Goal: Task Accomplishment & Management: Use online tool/utility

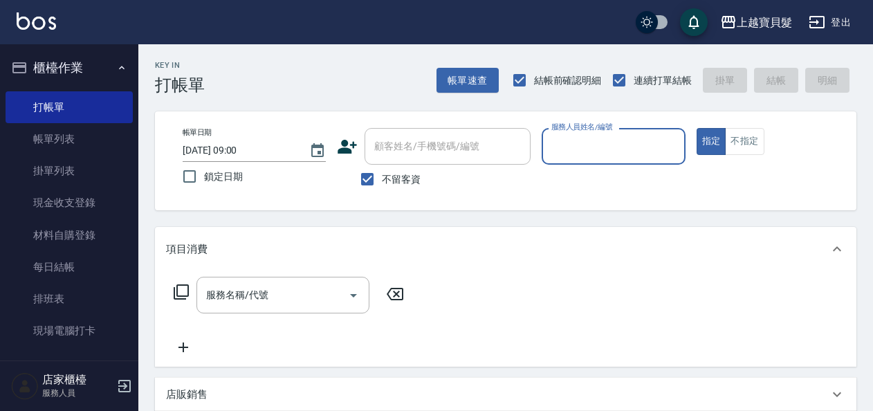
click at [588, 144] on input "服務人員姓名/編號" at bounding box center [613, 146] width 131 height 24
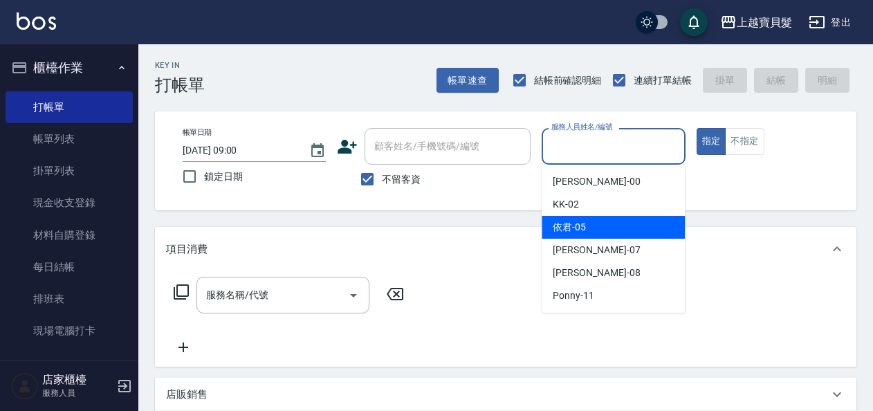
click at [584, 226] on span "依君 -05" at bounding box center [569, 227] width 33 height 15
type input "依君-05"
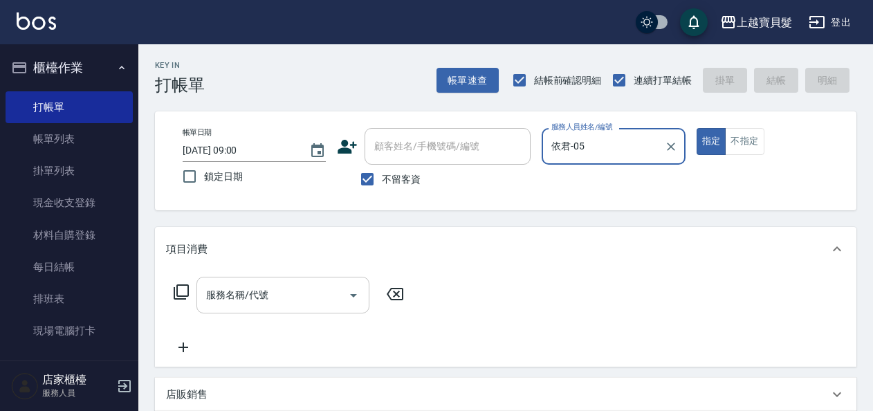
click at [302, 288] on input "服務名稱/代號" at bounding box center [273, 295] width 140 height 24
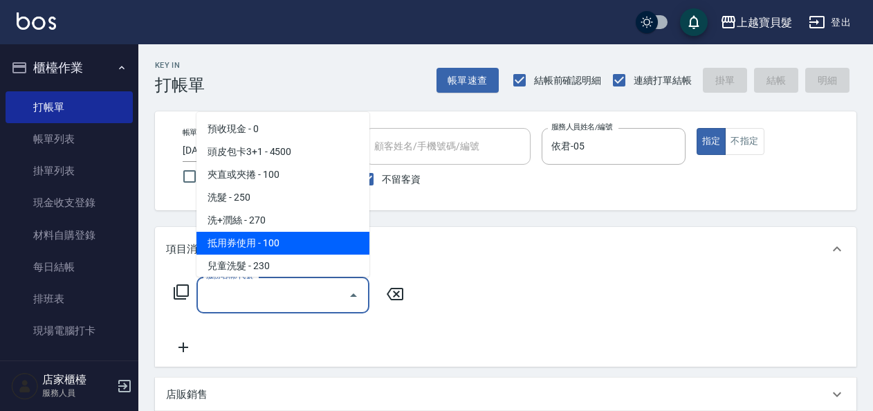
click at [161, 292] on div "服務名稱/代號 服務名稱/代號" at bounding box center [506, 318] width 702 height 95
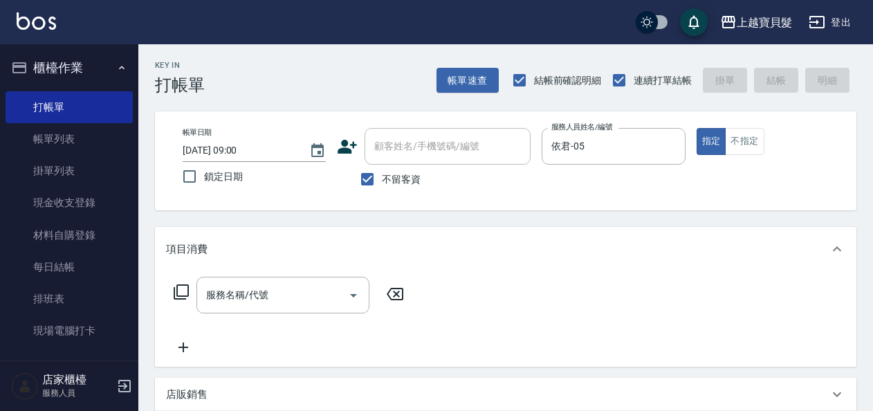
click at [176, 293] on icon at bounding box center [181, 291] width 15 height 15
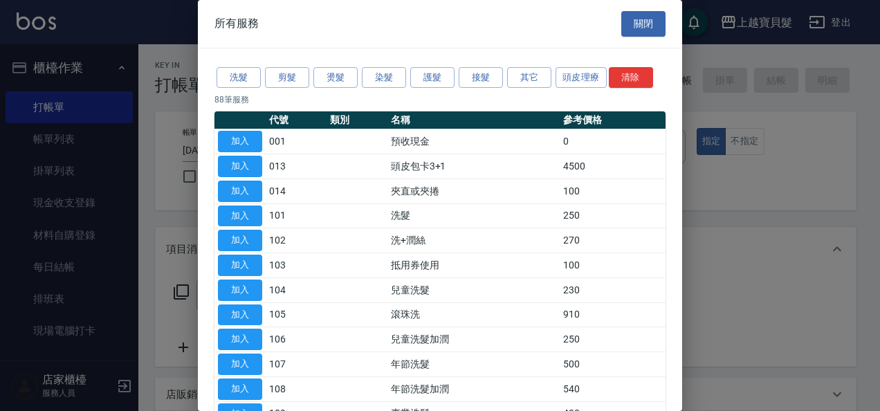
click at [291, 89] on div "洗髮 剪髮 燙髮 染髮 護髮 接髮 其它 頭皮理療 清除" at bounding box center [439, 78] width 451 height 26
click at [298, 75] on button "剪髮" at bounding box center [287, 77] width 44 height 21
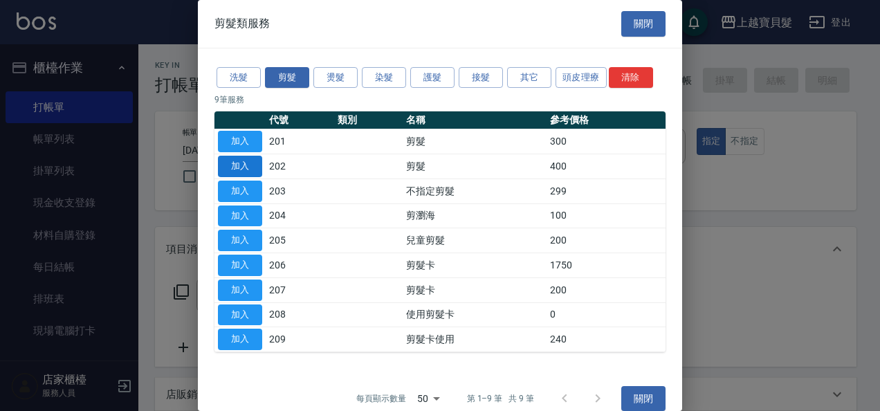
click at [230, 162] on button "加入" at bounding box center [240, 166] width 44 height 21
type input "剪髮(202)"
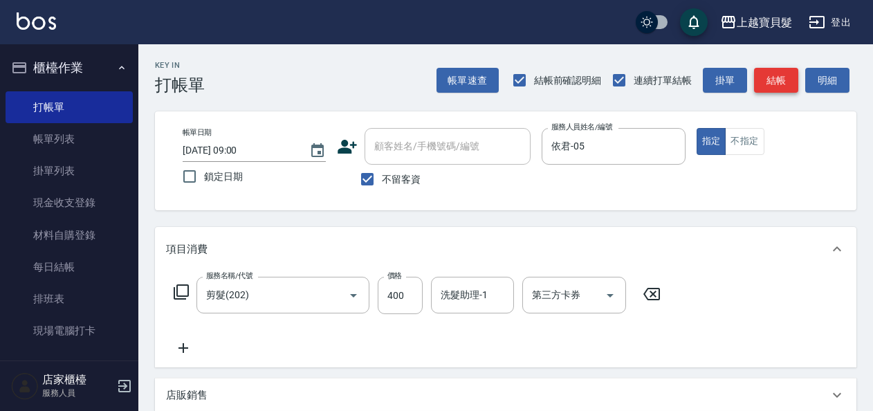
click at [796, 69] on button "結帳" at bounding box center [776, 81] width 44 height 26
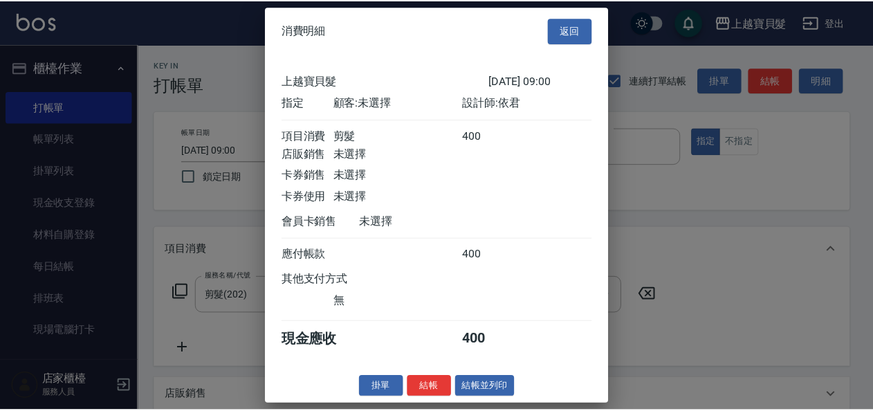
scroll to position [3, 0]
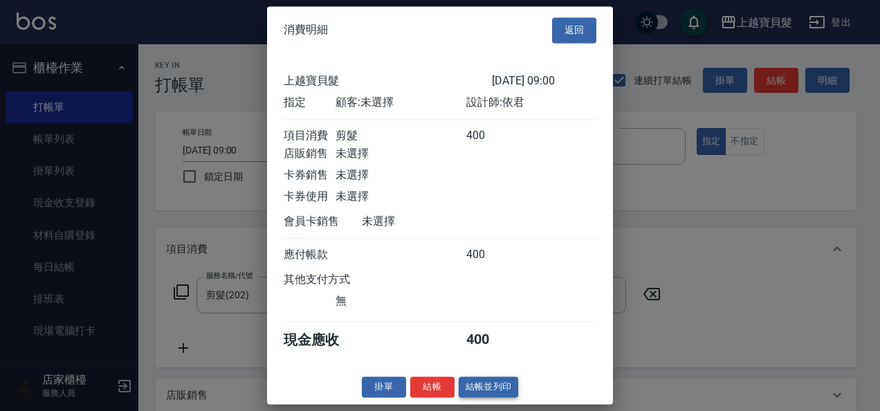
click at [504, 398] on button "結帳並列印" at bounding box center [489, 386] width 60 height 21
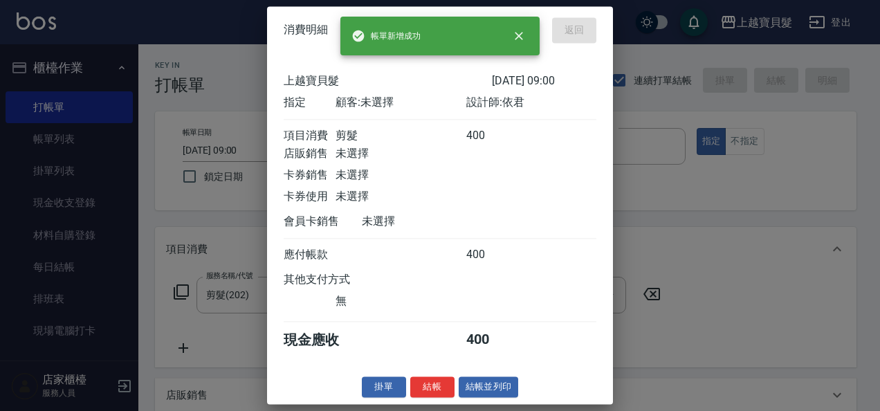
type input "2025/09/15 17:57"
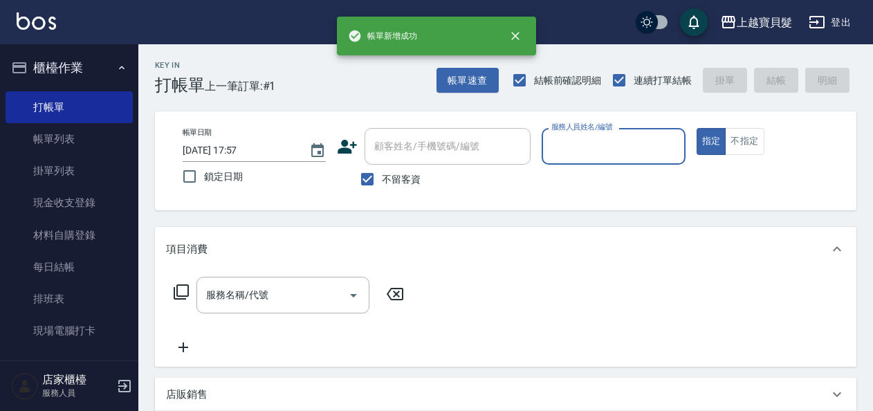
click at [610, 151] on input "服務人員姓名/編號" at bounding box center [613, 146] width 131 height 24
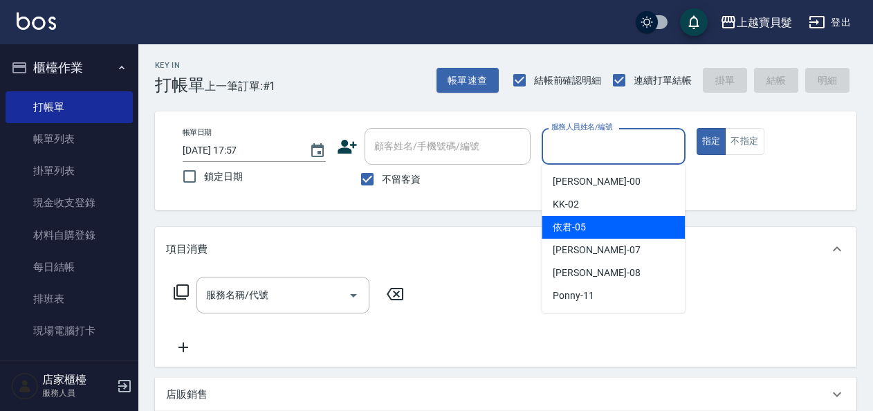
click at [616, 230] on div "依君 -05" at bounding box center [613, 227] width 143 height 23
type input "依君-05"
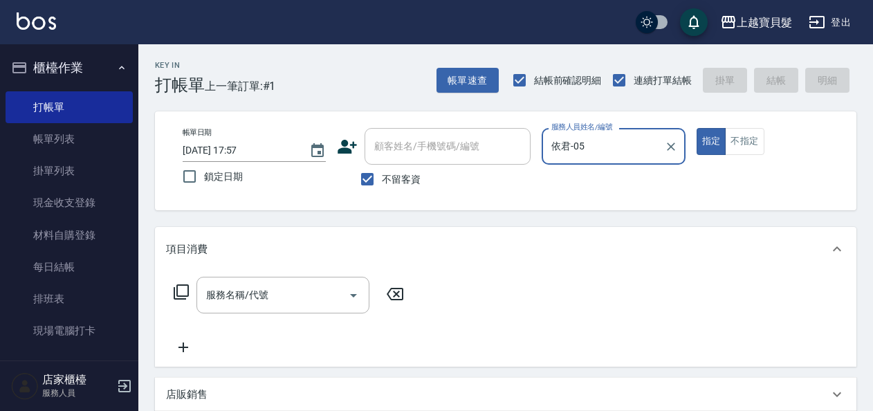
click at [176, 295] on icon at bounding box center [181, 292] width 17 height 17
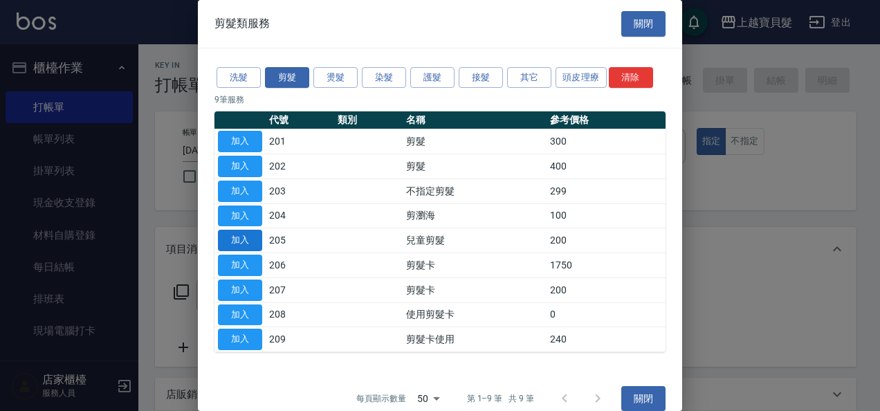
click at [240, 242] on button "加入" at bounding box center [240, 240] width 44 height 21
type input "兒童剪髮(205)"
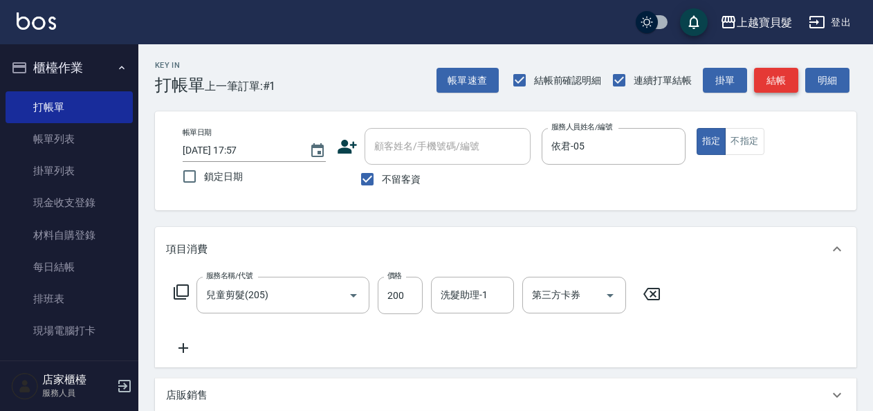
click at [767, 77] on button "結帳" at bounding box center [776, 81] width 44 height 26
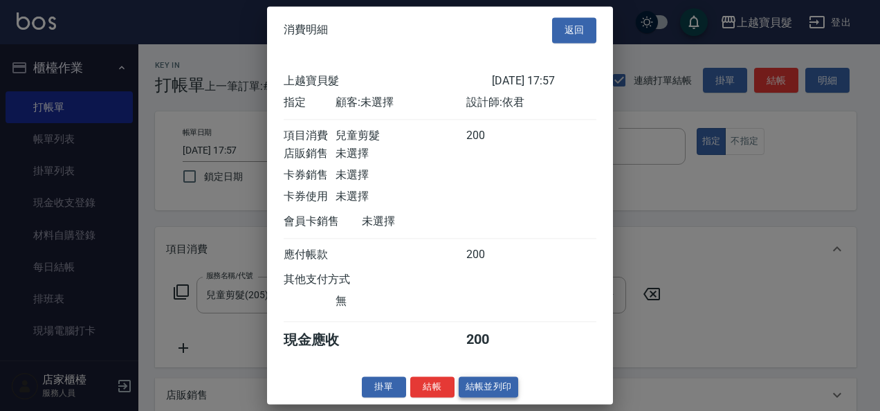
click at [472, 394] on button "結帳並列印" at bounding box center [489, 386] width 60 height 21
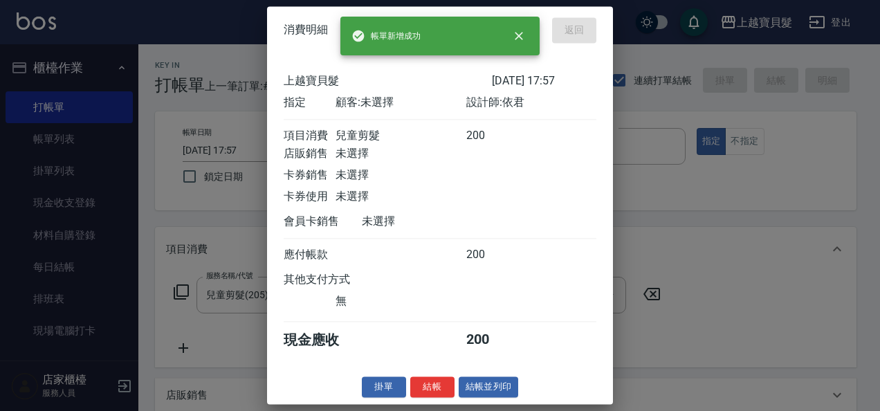
type input "[DATE] 17:58"
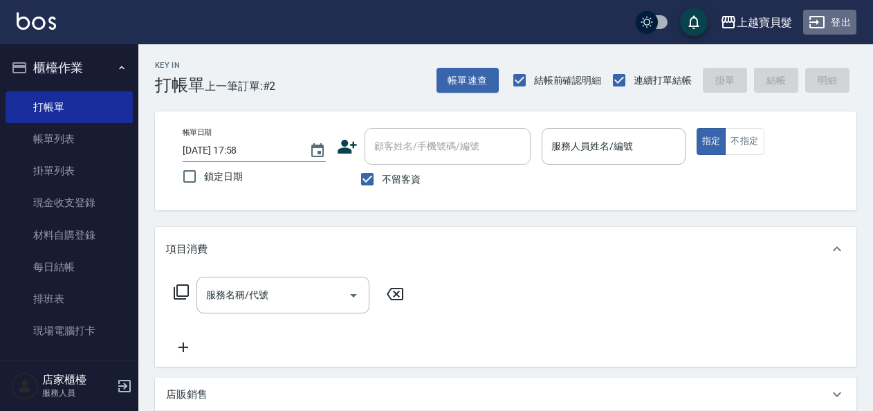
click at [835, 30] on button "登出" at bounding box center [829, 23] width 53 height 26
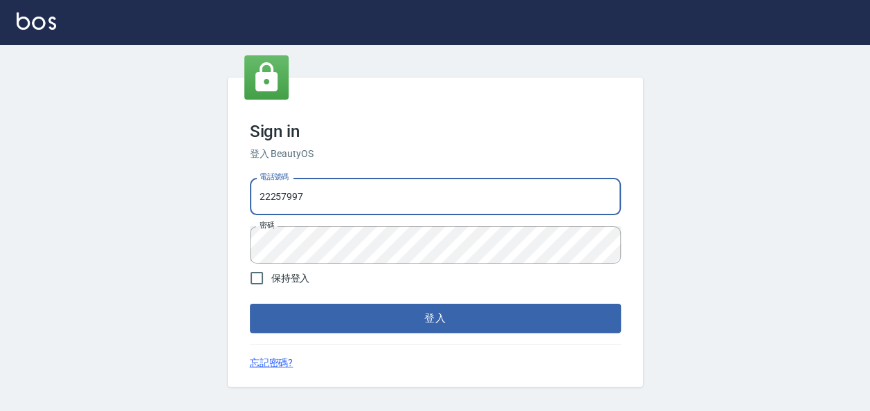
drag, startPoint x: 342, startPoint y: 192, endPoint x: 154, endPoint y: 213, distance: 189.4
click at [154, 213] on div "Sign in 登入 BeautyOS 電話號碼 [PHONE_NUMBER] 電話號碼 密碼 密碼 保持登入 登入 忘記密碼?" at bounding box center [435, 232] width 870 height 376
type input "0938051110"
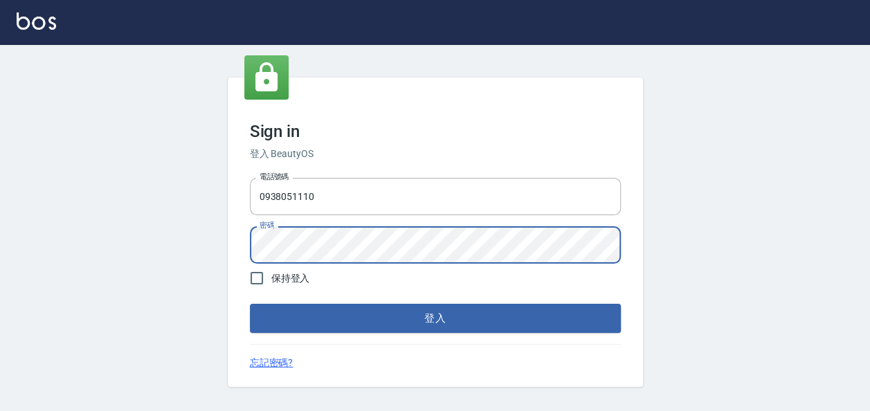
click at [250, 304] on button "登入" at bounding box center [435, 318] width 371 height 29
click at [235, 246] on div "Sign in 登入 BeautyOS 電話號碼 [PHONE_NUMBER] 電話號碼 密碼 密碼 保持登入 登入 忘記密碼?" at bounding box center [435, 231] width 415 height 309
click at [250, 304] on button "登入" at bounding box center [435, 318] width 371 height 29
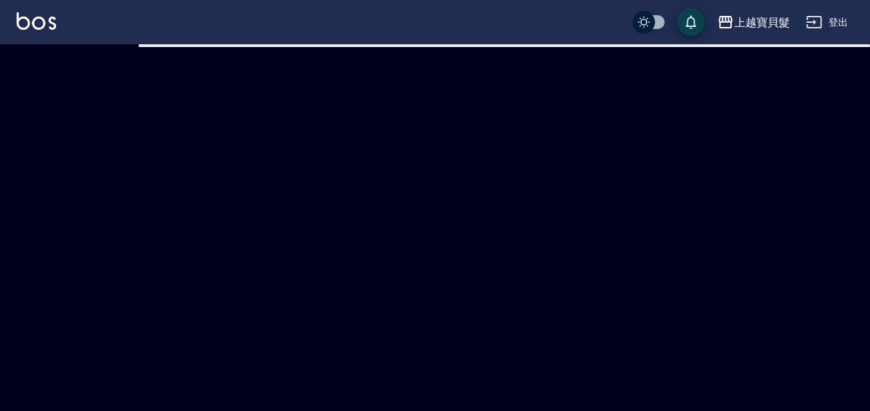
checkbox input "true"
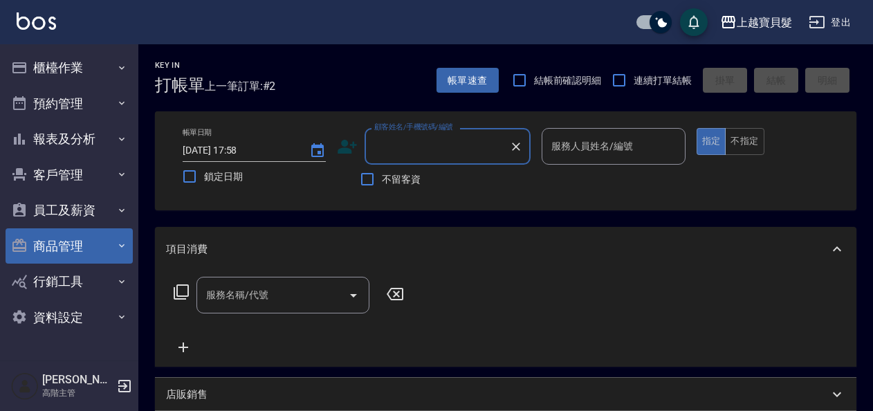
click at [77, 241] on button "商品管理" at bounding box center [69, 246] width 127 height 36
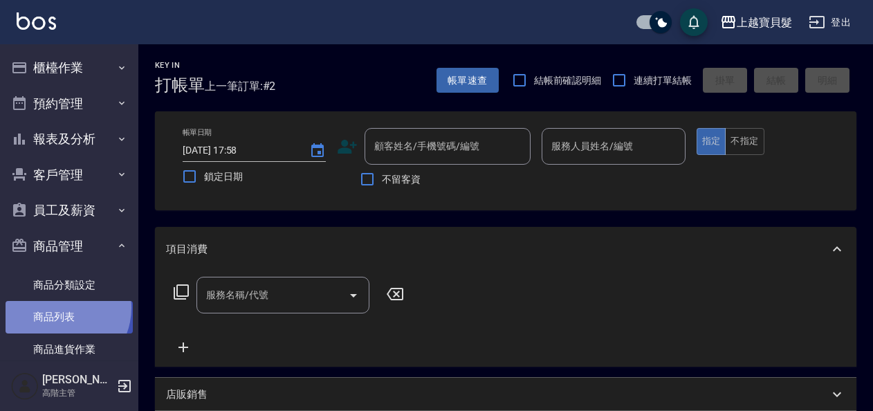
click at [59, 308] on link "商品列表" at bounding box center [69, 317] width 127 height 32
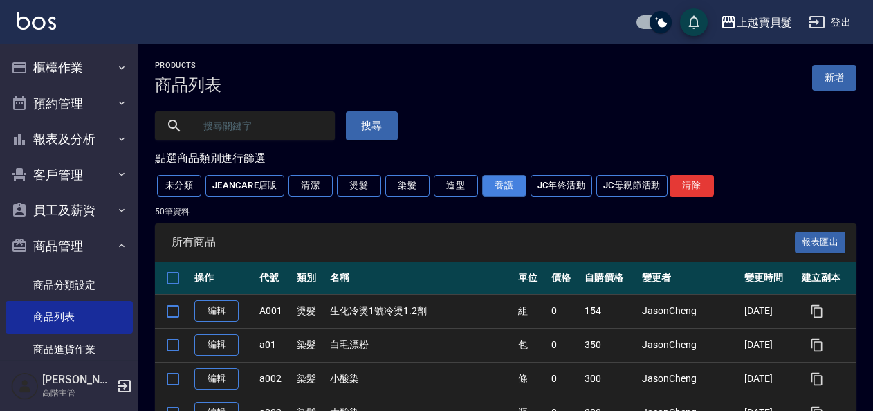
click at [515, 186] on button "養護" at bounding box center [504, 185] width 44 height 21
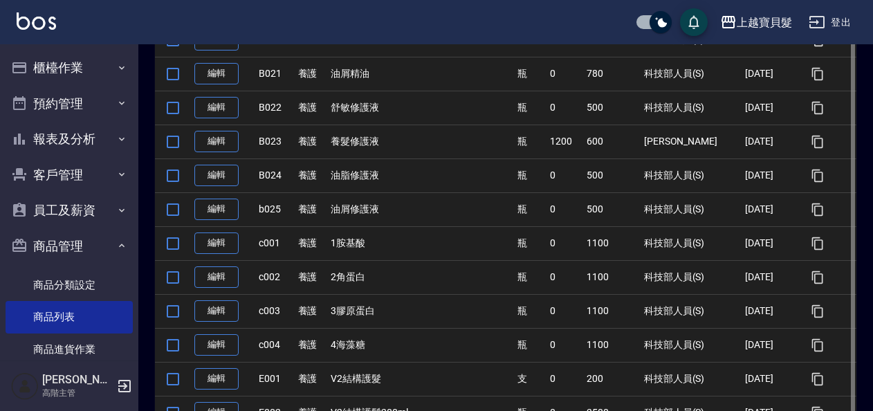
scroll to position [830, 0]
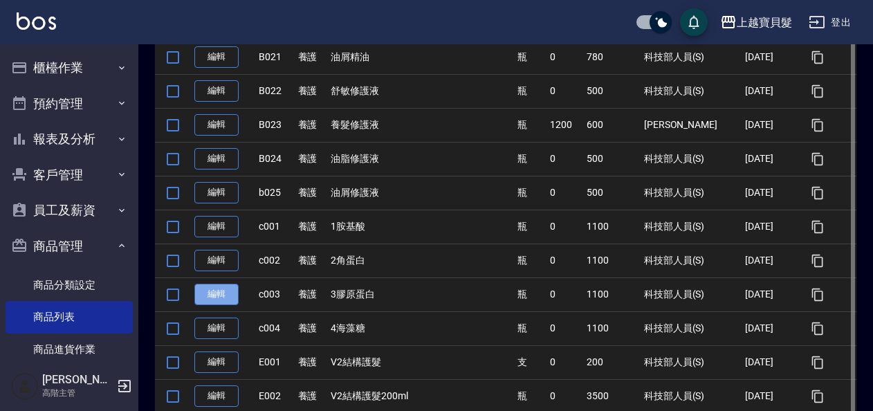
click at [214, 293] on link "編輯" at bounding box center [216, 294] width 44 height 21
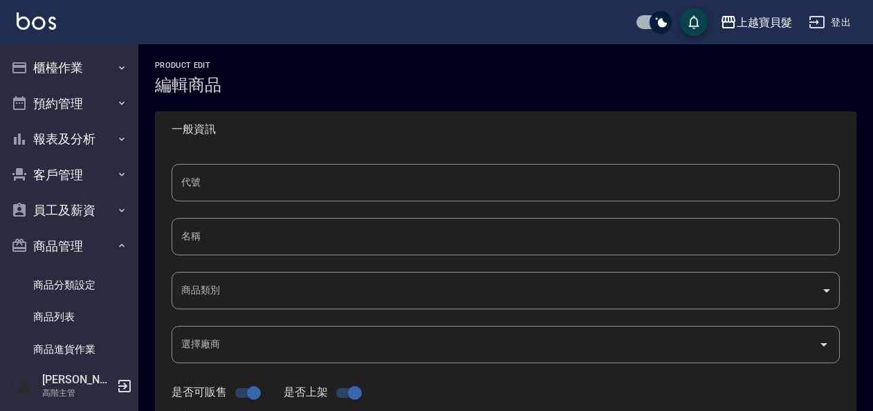
type input "c003"
type input "3膠原蛋白"
type input "df2be1e3-7c48-427f-94b6-ae138aa095a7"
checkbox input "false"
type input "1100"
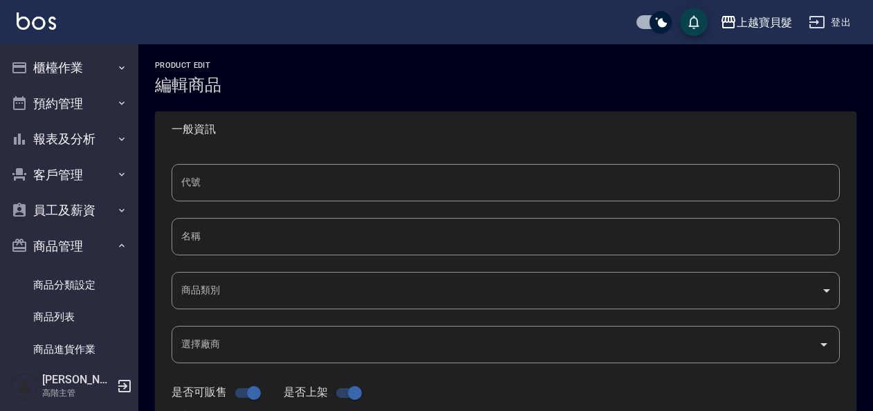
type input "1100"
type input "瓶"
type input "UNSET"
drag, startPoint x: 246, startPoint y: 239, endPoint x: 136, endPoint y: 239, distance: 110.0
click at [136, 239] on div "上越寶貝髮 登出 櫃檯作業 打帳單 帳單列表 掛單列表 座位開單 營業儀表板 現金收支登錄 高階收支登錄 材料自購登錄 每日結帳 排班表 現場電腦打卡 掃碼打…" at bounding box center [436, 353] width 873 height 707
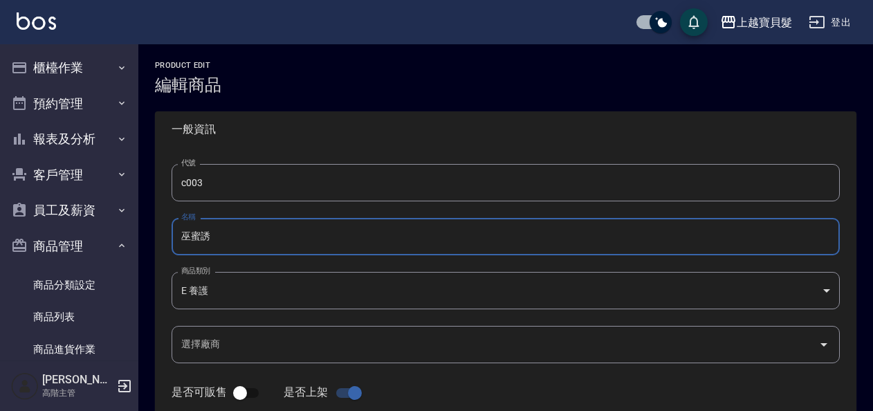
type input "巫蜜誘"
click at [267, 347] on input "選擇廠商" at bounding box center [495, 344] width 635 height 24
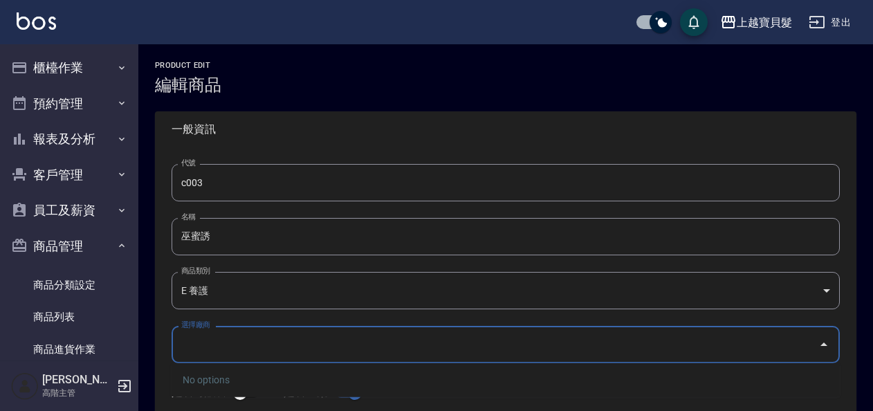
click at [267, 347] on input "選擇廠商" at bounding box center [495, 344] width 635 height 24
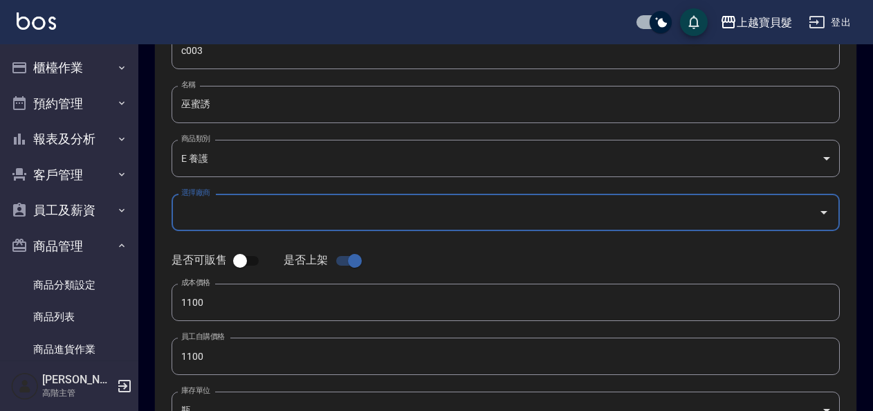
scroll to position [208, 0]
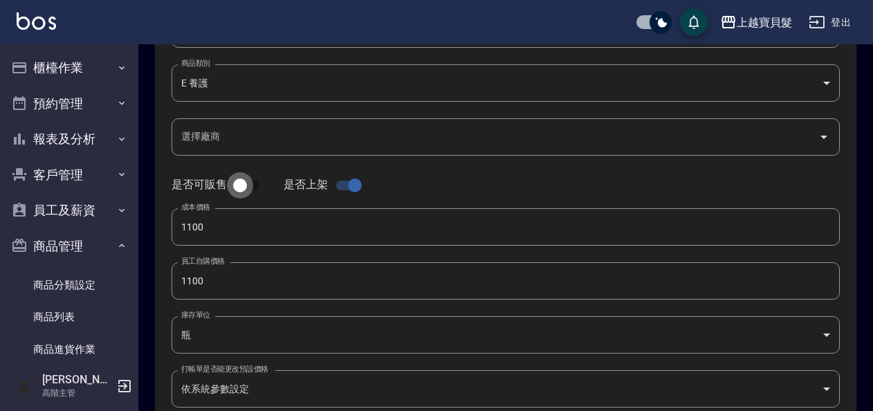
click at [241, 185] on input "checkbox" at bounding box center [240, 185] width 79 height 26
checkbox input "true"
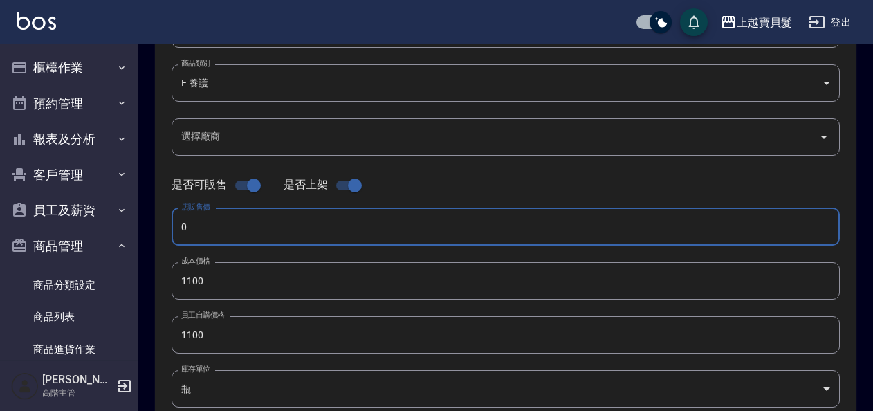
drag, startPoint x: 216, startPoint y: 226, endPoint x: 174, endPoint y: 232, distance: 42.0
click at [174, 232] on input "0" at bounding box center [506, 226] width 668 height 37
type input "1800"
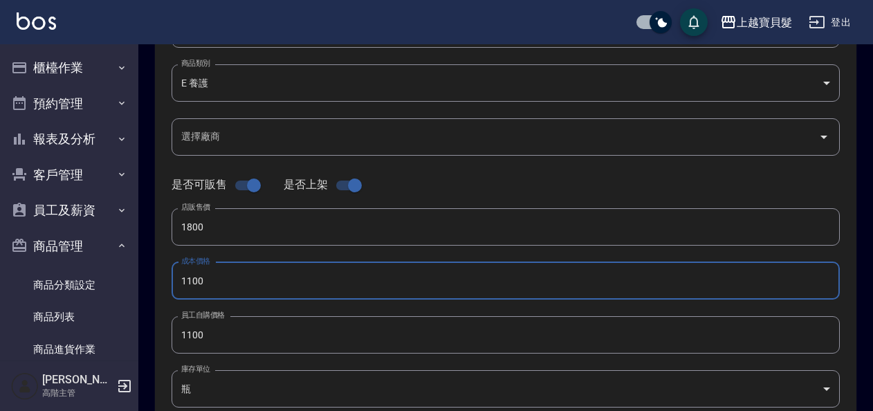
drag, startPoint x: 179, startPoint y: 282, endPoint x: 161, endPoint y: 284, distance: 18.0
click at [161, 284] on div "代號 c003 代號 名稱 巫蜜誘 名稱 商品類別 E 養護 df2be1e3-7c48-427f-94b6-ae138aa095a7 商品類別 選擇廠商…" at bounding box center [506, 217] width 702 height 555
type input "630"
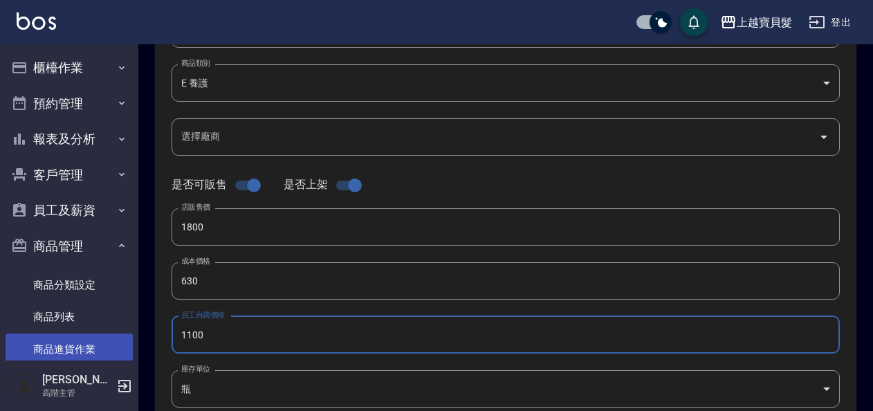
drag, startPoint x: 220, startPoint y: 336, endPoint x: 112, endPoint y: 343, distance: 108.1
click at [112, 343] on div "上越寶貝髮 登出 櫃檯作業 打帳單 帳單列表 掛單列表 座位開單 營業儀表板 現金收支登錄 高階收支登錄 材料自購登錄 每日結帳 排班表 現場電腦打卡 掃碼打…" at bounding box center [436, 269] width 873 height 955
type input "630"
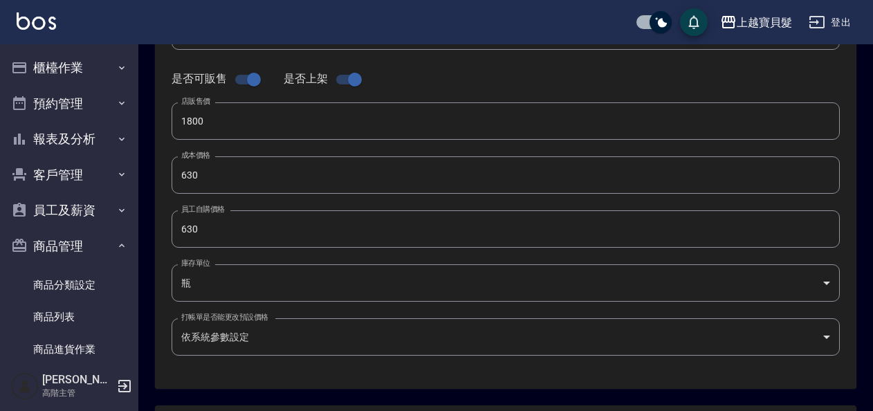
scroll to position [484, 0]
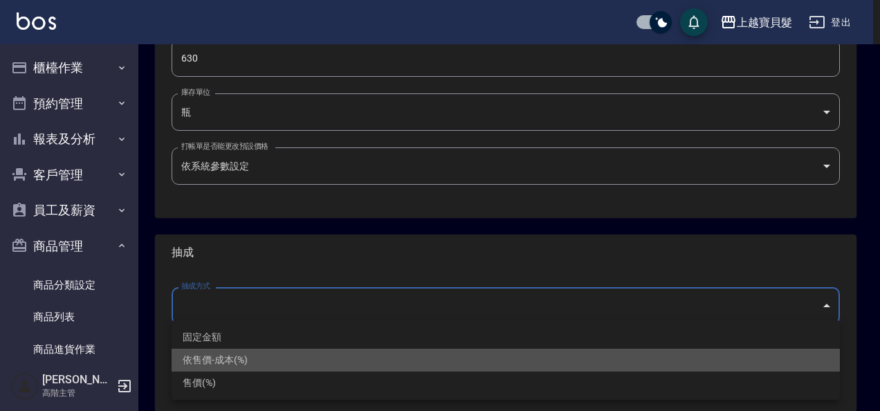
click at [220, 361] on li "依售價-成本(%)" at bounding box center [506, 360] width 668 height 23
type input "byCost"
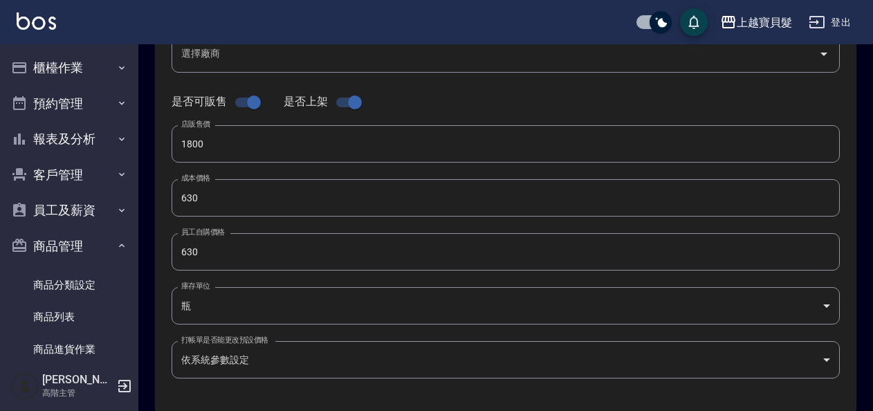
scroll to position [267, 0]
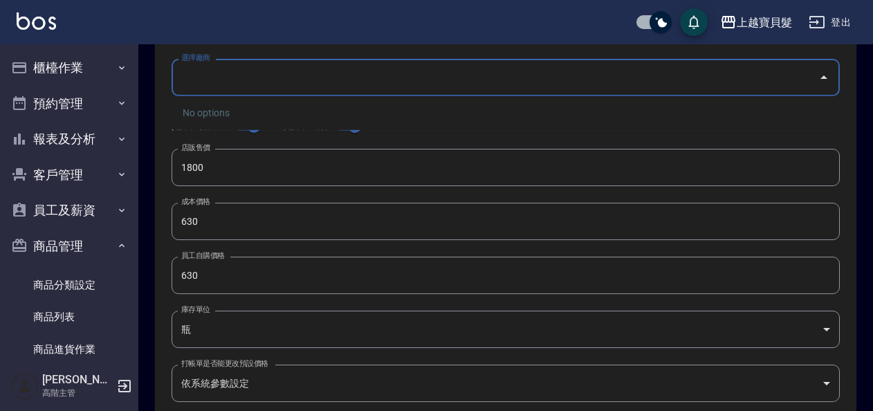
click at [497, 80] on input "選擇廠商" at bounding box center [495, 77] width 635 height 24
click at [498, 80] on input "選擇廠商" at bounding box center [495, 77] width 635 height 24
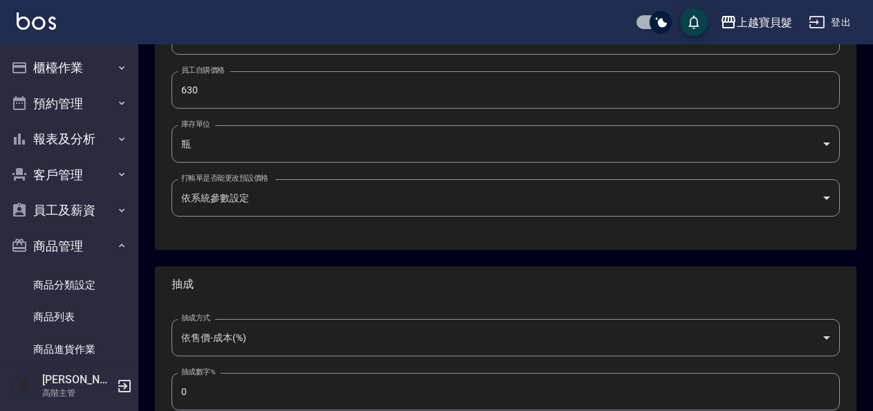
scroll to position [475, 0]
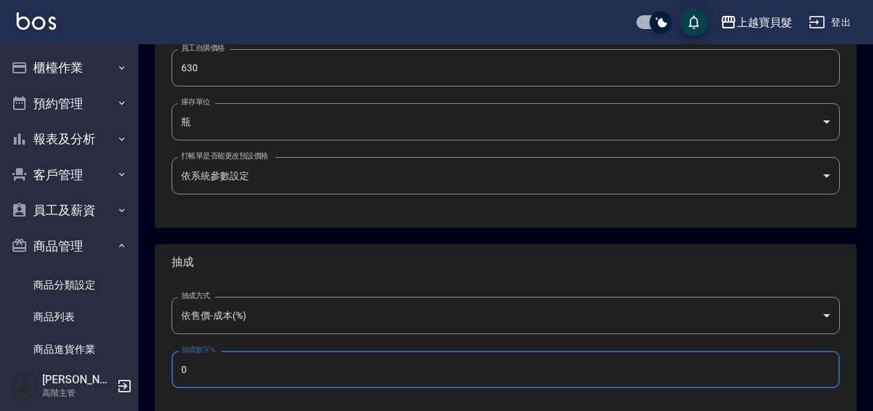
drag, startPoint x: 223, startPoint y: 374, endPoint x: 152, endPoint y: 387, distance: 72.3
click at [169, 382] on div "抽成方式 依售價-成本(%) byCost 抽成方式 抽成數字% 0 抽成數字%" at bounding box center [506, 350] width 702 height 141
type input "50"
click at [169, 329] on div "抽成方式 依售價-成本(%) byCost 抽成方式 抽成數字% 50 抽成數字%" at bounding box center [506, 350] width 702 height 141
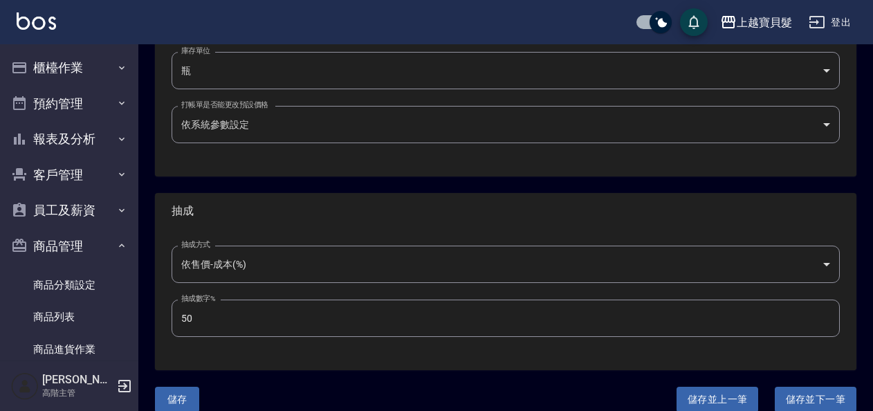
scroll to position [544, 0]
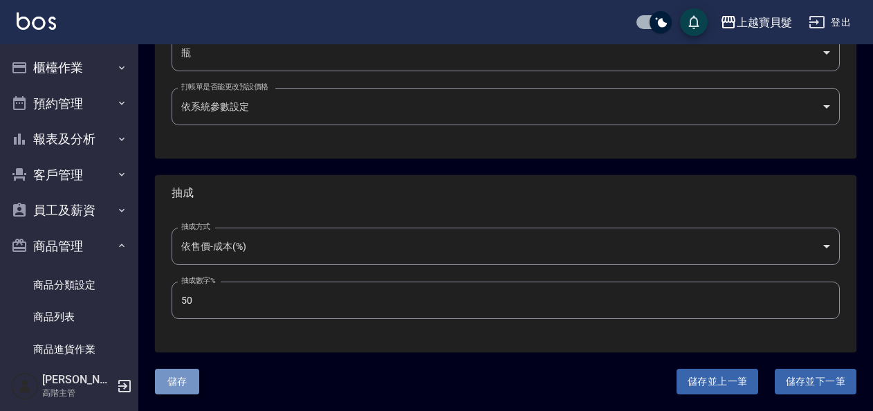
click at [175, 379] on button "儲存" at bounding box center [177, 382] width 44 height 26
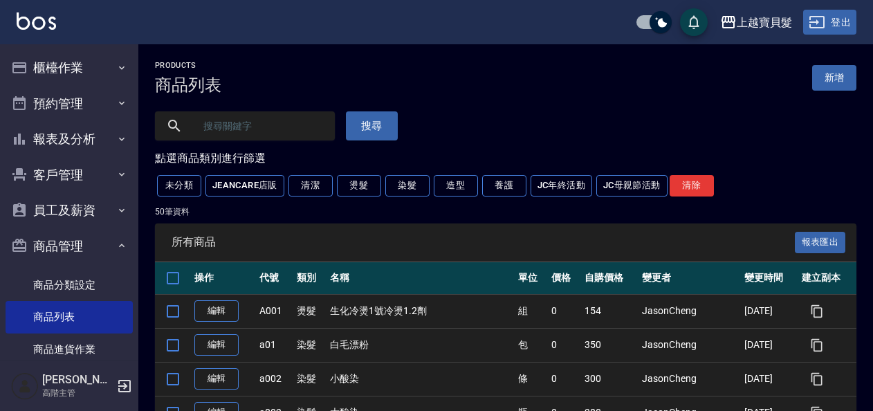
click at [834, 16] on button "登出" at bounding box center [829, 23] width 53 height 26
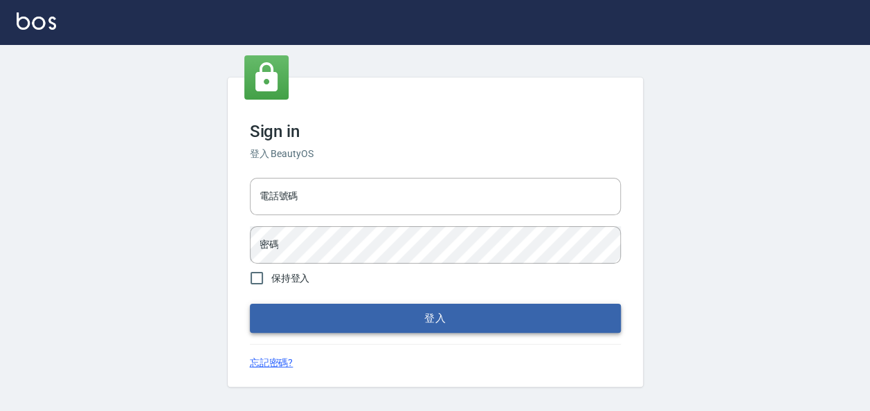
type input "22257997"
click at [316, 309] on button "登入" at bounding box center [435, 318] width 371 height 29
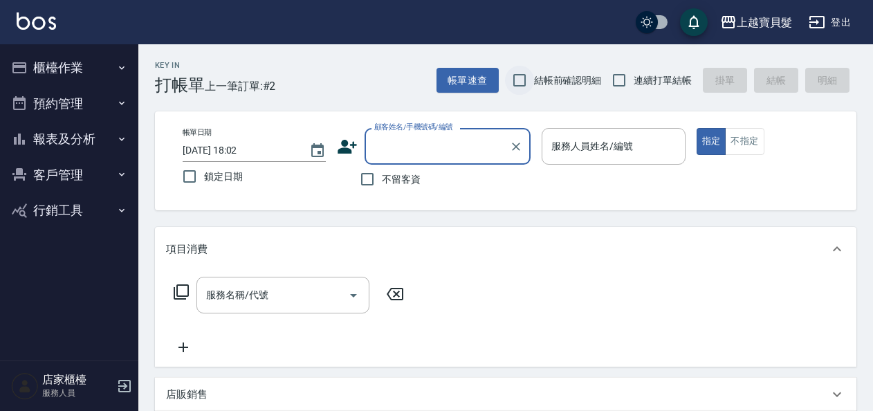
click at [527, 80] on input "結帳前確認明細" at bounding box center [519, 80] width 29 height 29
checkbox input "true"
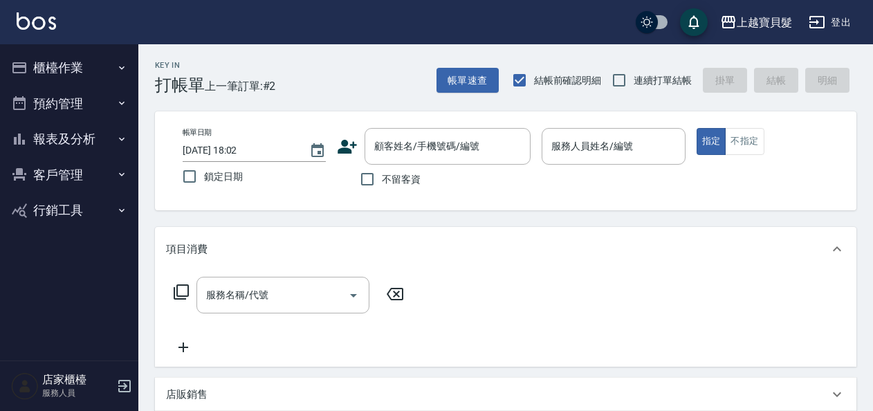
click at [650, 68] on label "連續打單結帳" at bounding box center [648, 80] width 87 height 29
click at [634, 68] on input "連續打單結帳" at bounding box center [619, 80] width 29 height 29
checkbox input "true"
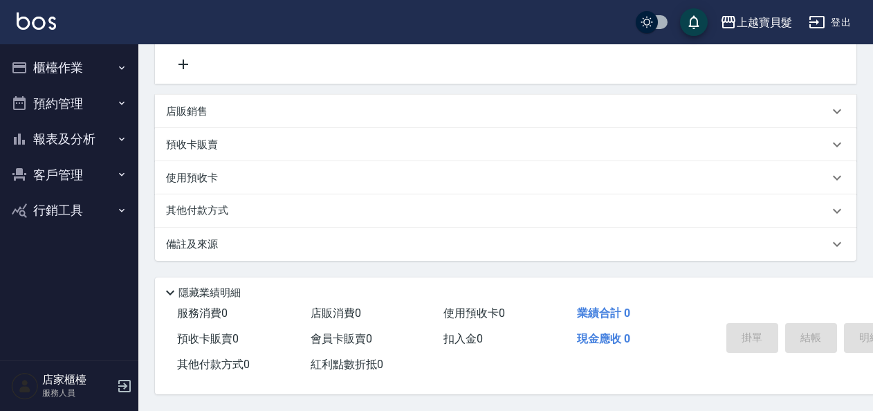
scroll to position [149, 0]
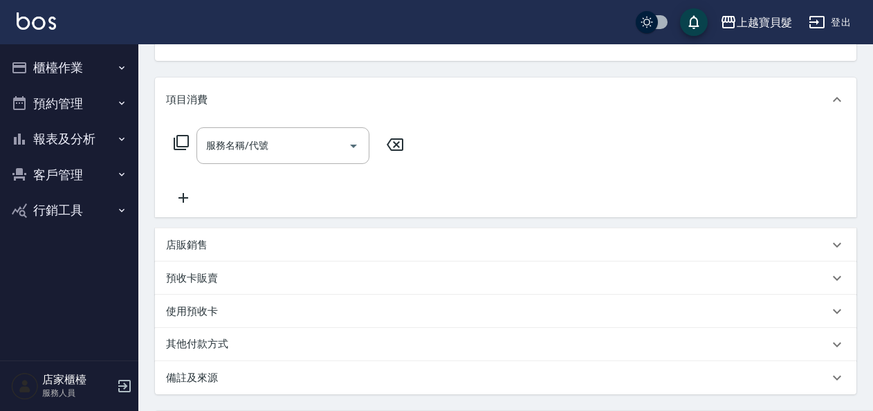
click at [199, 252] on p "店販銷售" at bounding box center [187, 245] width 42 height 15
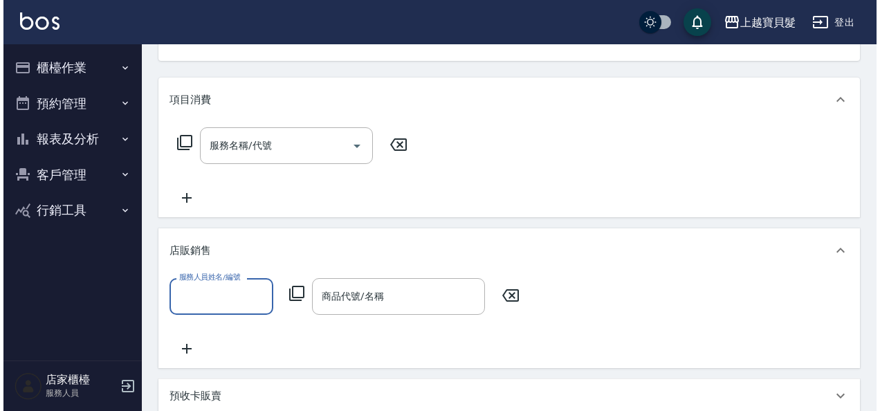
scroll to position [0, 0]
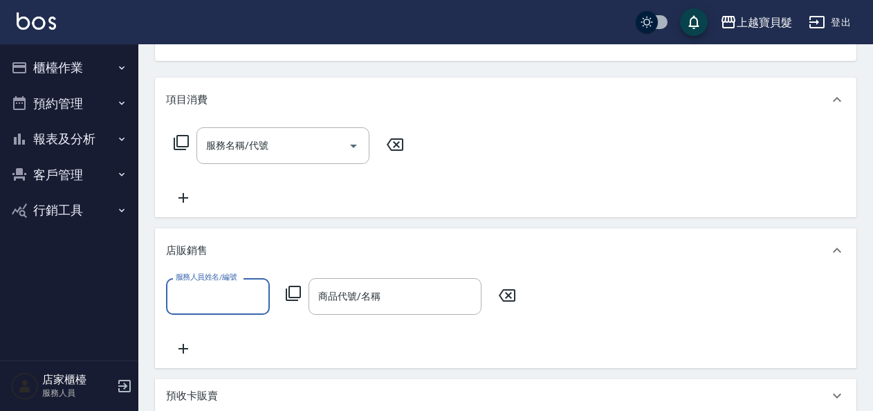
click at [297, 303] on div "服務人員姓名/編號 服務人員姓名/編號 商品代號/名稱 商品代號/名稱" at bounding box center [345, 296] width 358 height 37
click at [297, 297] on icon at bounding box center [293, 293] width 15 height 15
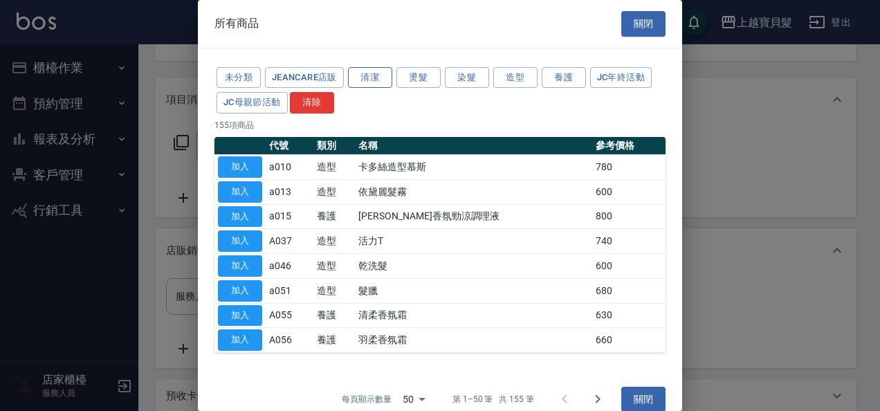
click at [379, 73] on button "清潔" at bounding box center [370, 77] width 44 height 21
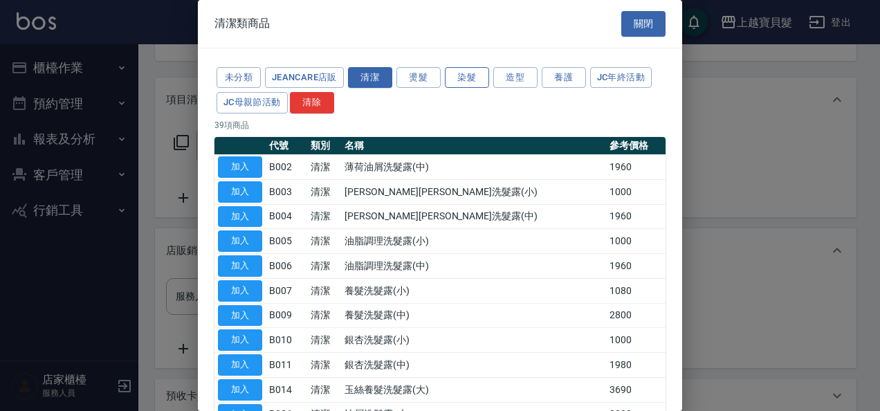
click at [445, 75] on button "染髮" at bounding box center [467, 77] width 44 height 21
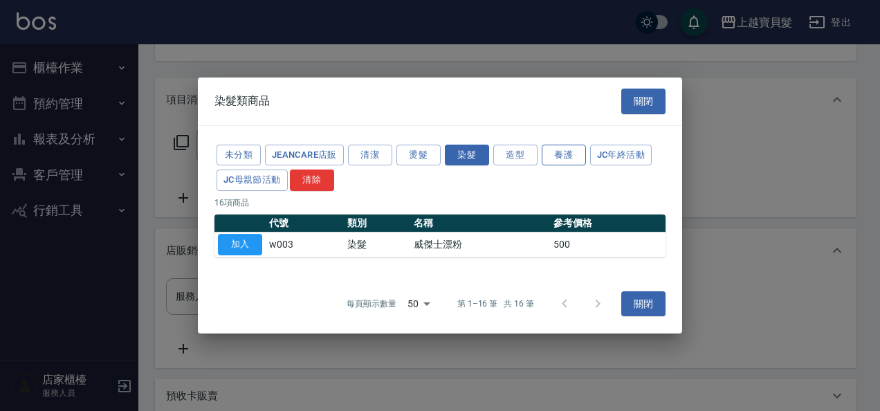
click at [554, 154] on button "養護" at bounding box center [564, 155] width 44 height 21
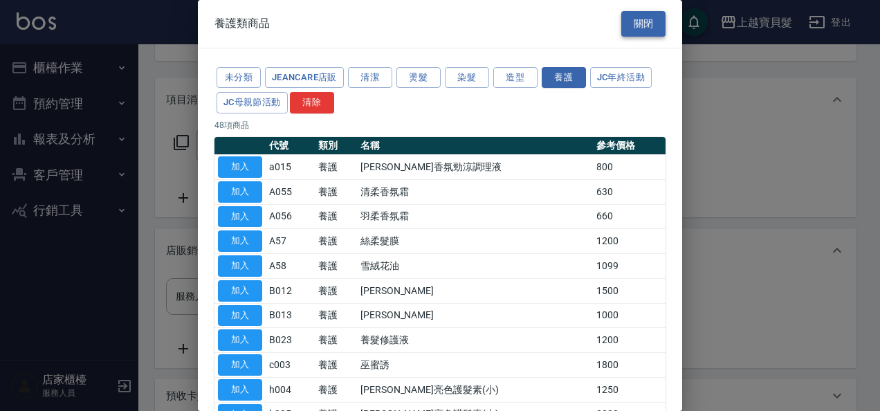
click at [641, 25] on button "關閉" at bounding box center [643, 24] width 44 height 26
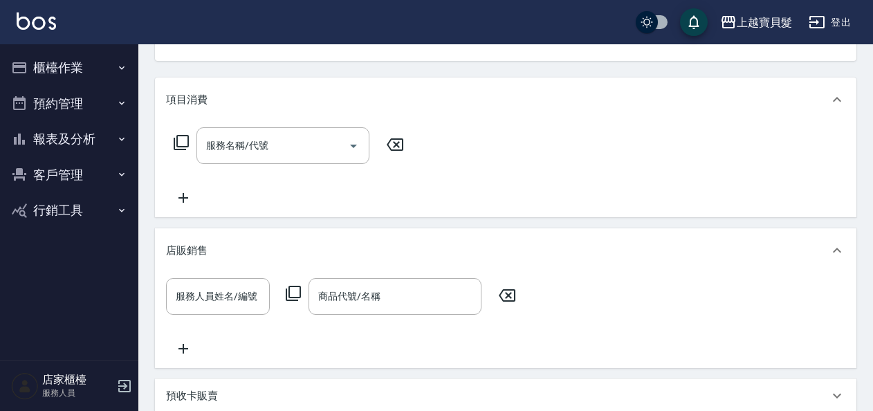
click at [31, 62] on button "櫃檯作業" at bounding box center [69, 68] width 127 height 36
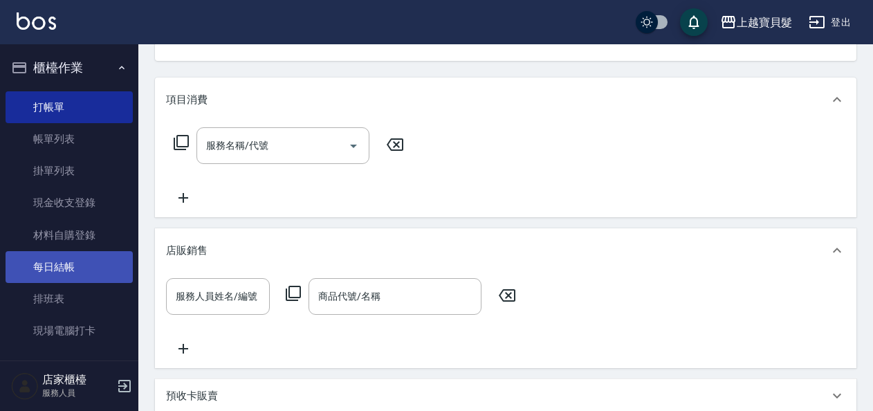
click at [104, 272] on link "每日結帳" at bounding box center [69, 267] width 127 height 32
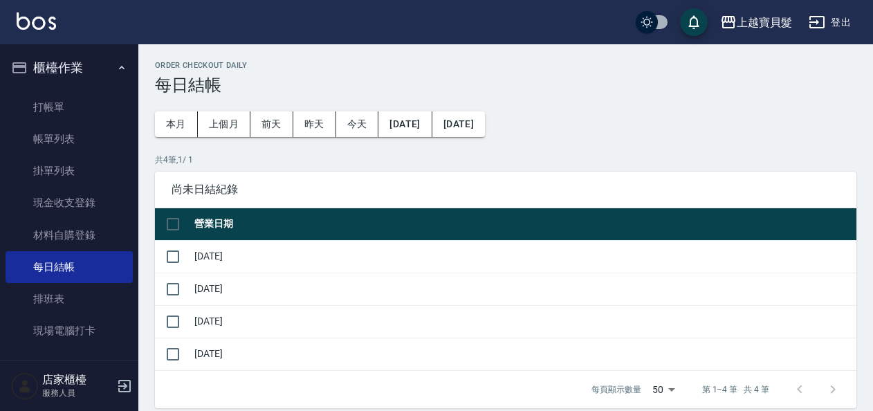
click at [158, 228] on th at bounding box center [173, 224] width 36 height 33
click at [165, 226] on input "checkbox" at bounding box center [172, 224] width 29 height 29
checkbox input "true"
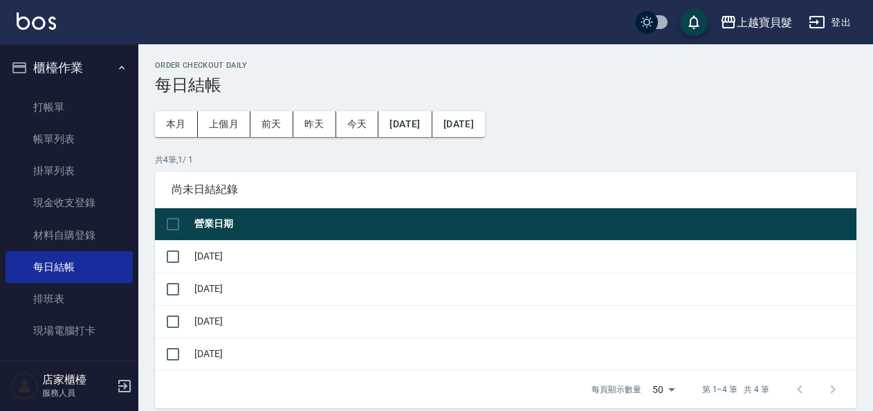
checkbox input "true"
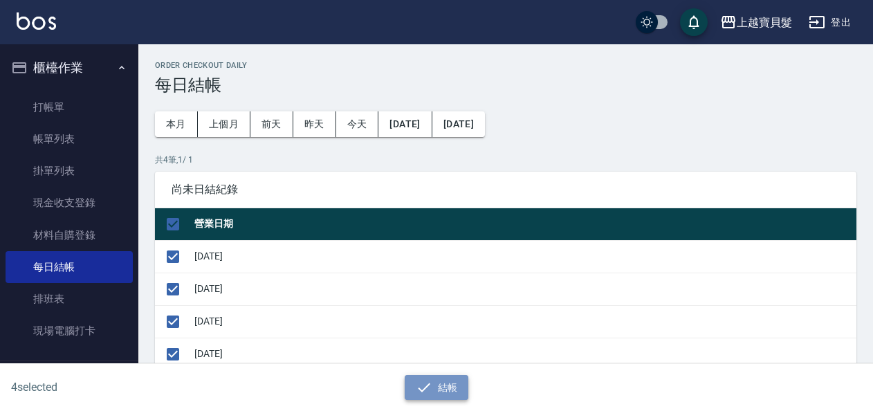
click at [445, 385] on button "結帳" at bounding box center [437, 388] width 64 height 26
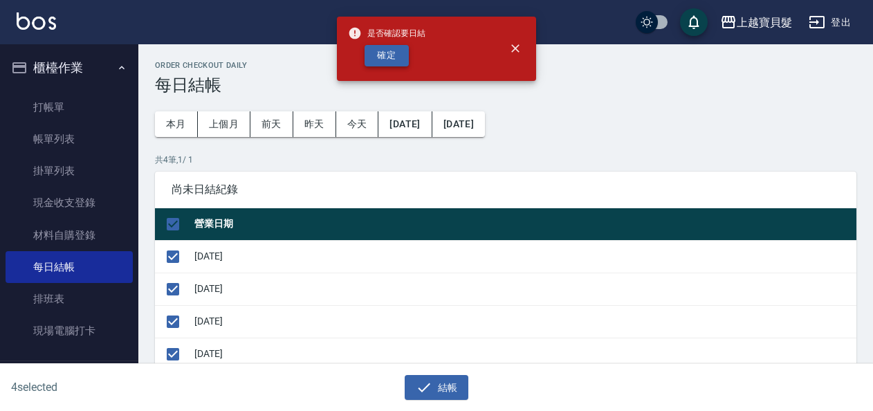
click at [392, 59] on button "確定" at bounding box center [387, 55] width 44 height 21
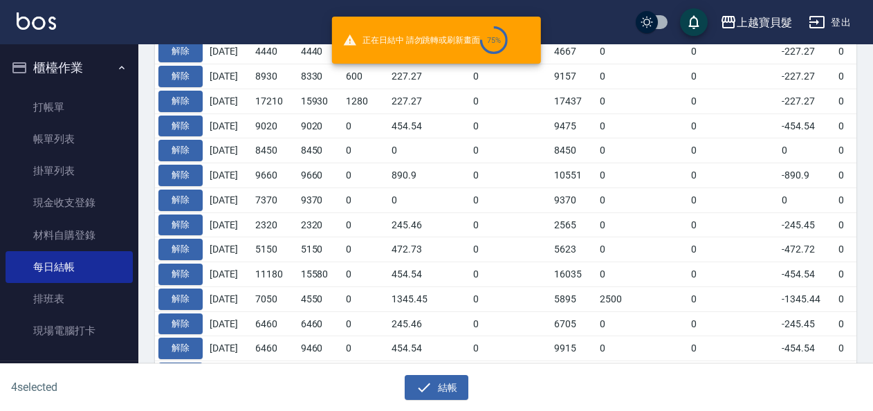
checkbox input "false"
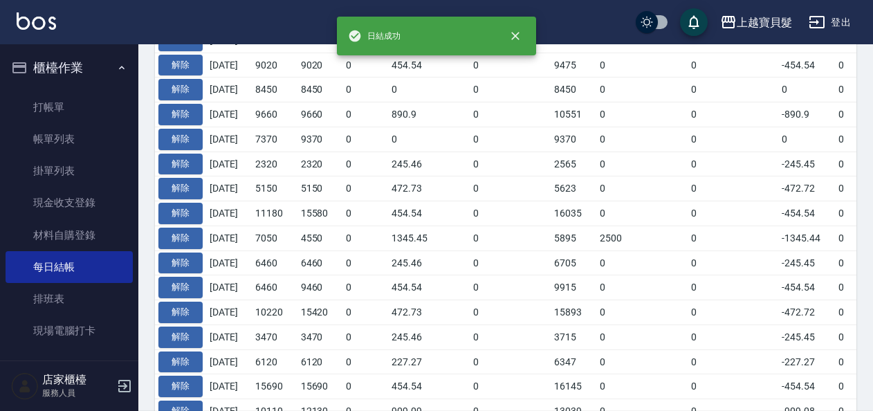
scroll to position [623, 0]
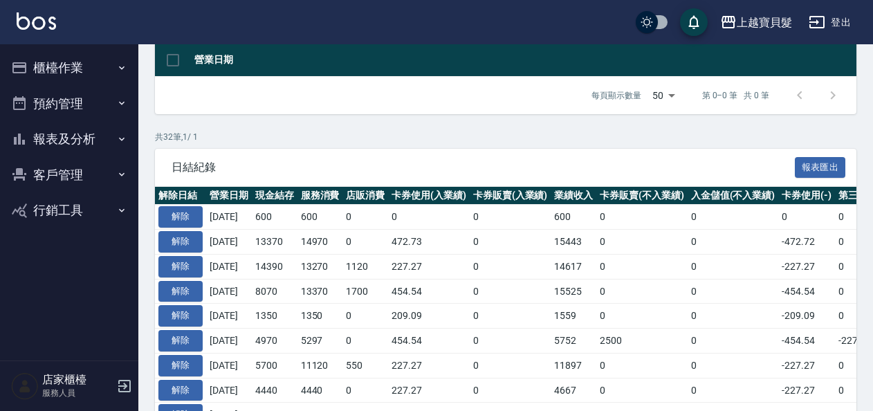
scroll to position [131, 0]
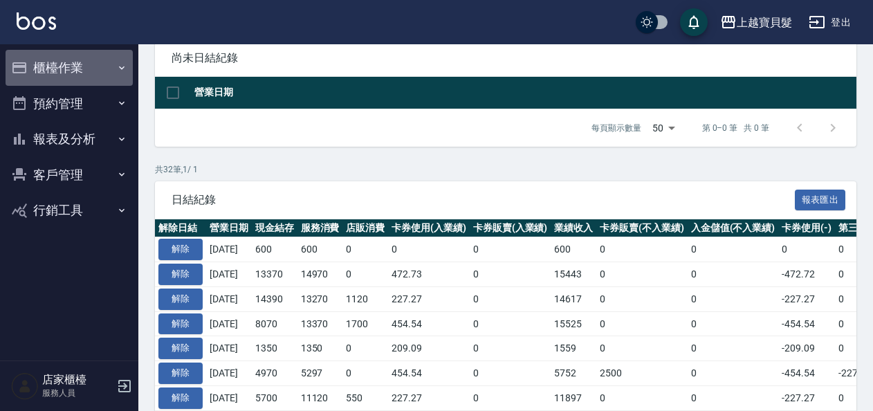
click at [48, 65] on button "櫃檯作業" at bounding box center [69, 68] width 127 height 36
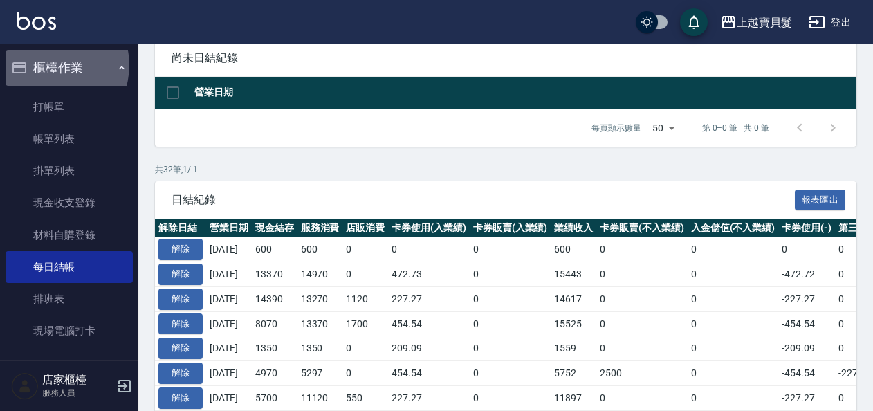
click at [48, 65] on button "櫃檯作業" at bounding box center [69, 68] width 127 height 36
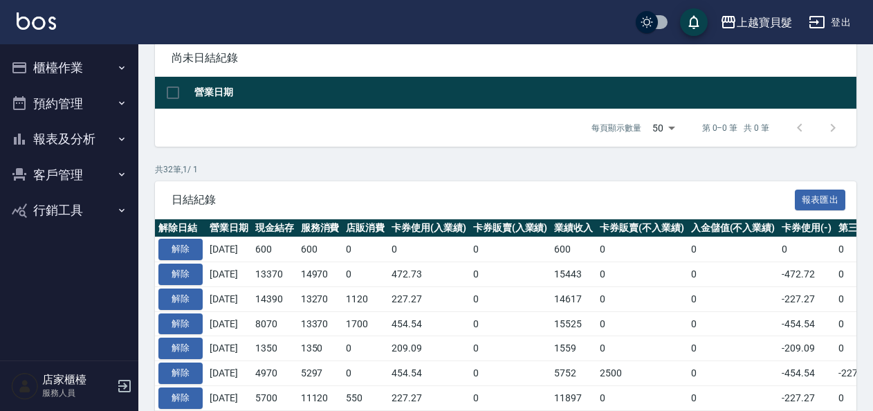
click at [102, 141] on button "報表及分析" at bounding box center [69, 139] width 127 height 36
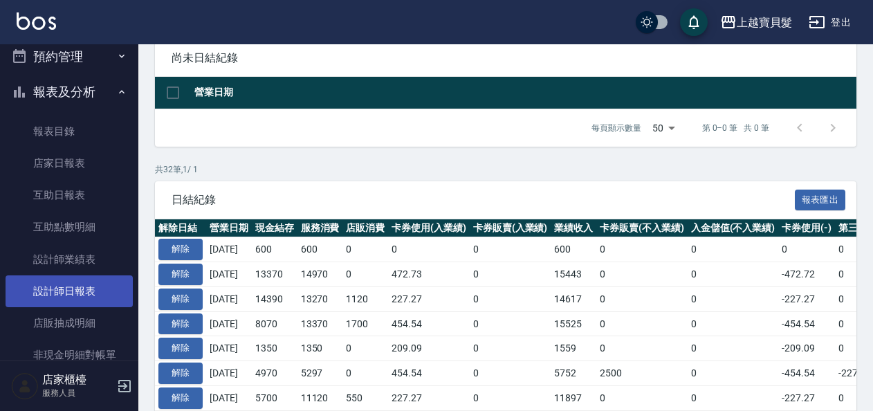
scroll to position [69, 0]
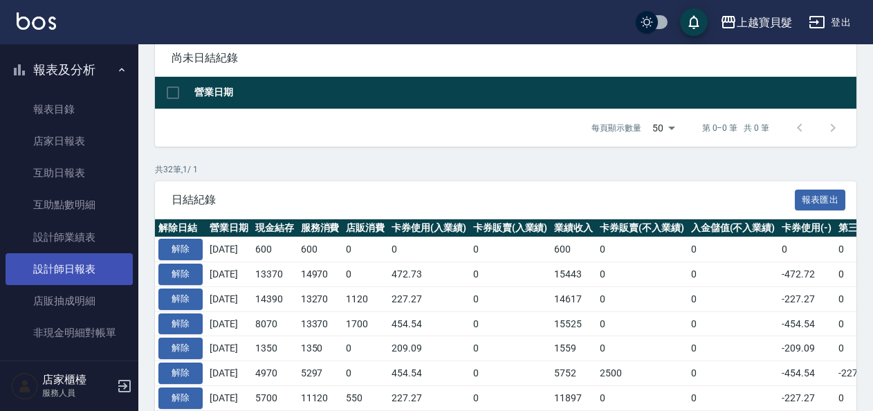
click at [91, 263] on link "設計師日報表" at bounding box center [69, 269] width 127 height 32
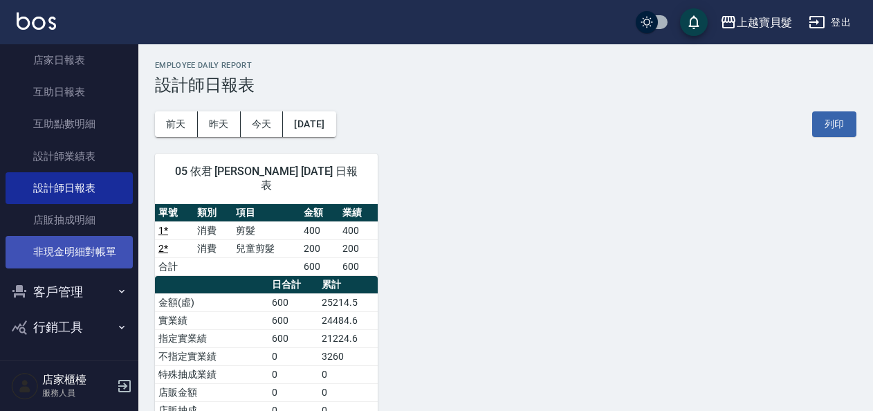
scroll to position [151, 0]
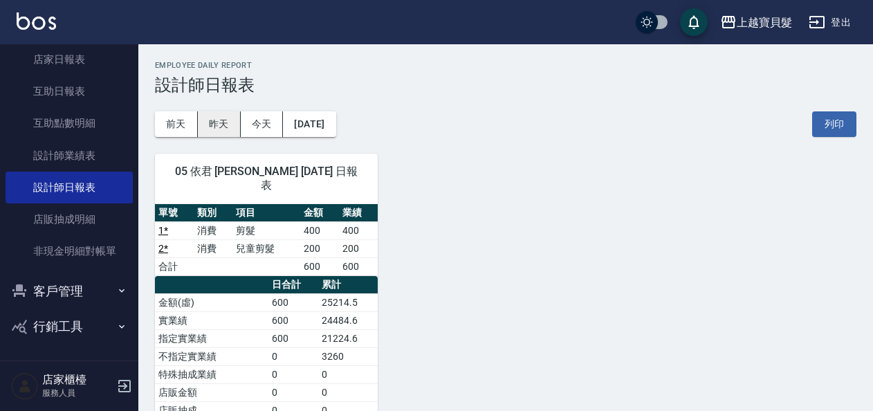
click at [224, 126] on button "昨天" at bounding box center [219, 124] width 43 height 26
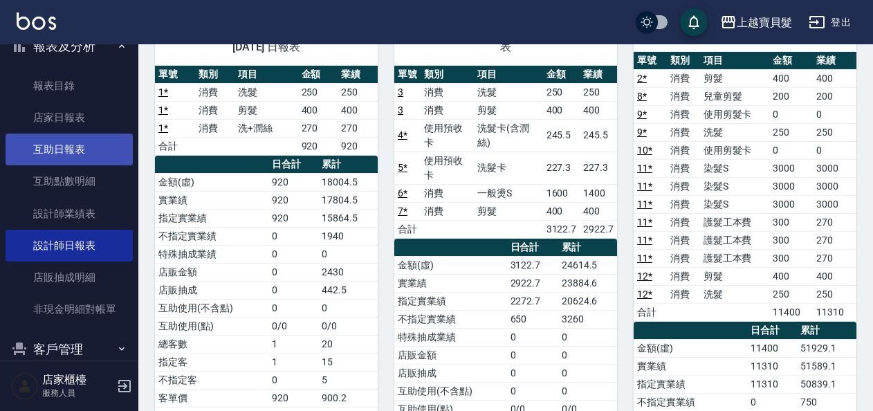
scroll to position [12, 0]
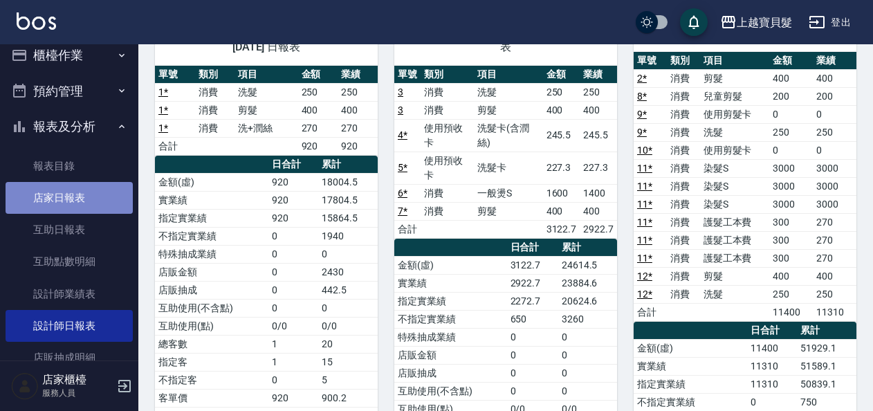
click at [79, 204] on link "店家日報表" at bounding box center [69, 198] width 127 height 32
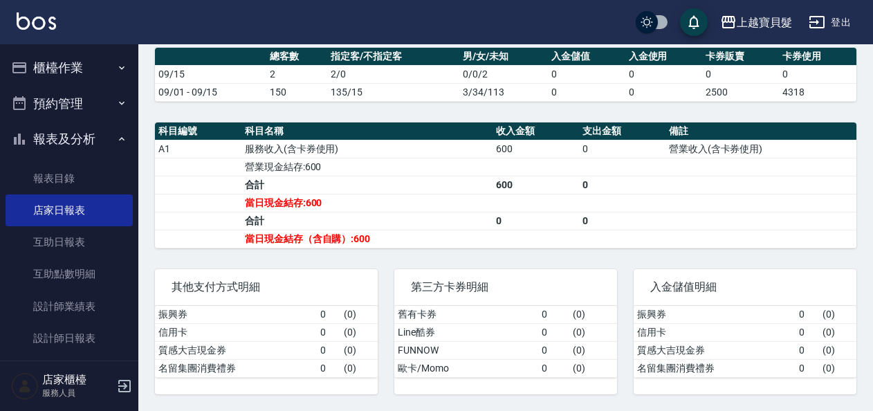
click at [19, 77] on button "櫃檯作業" at bounding box center [69, 68] width 127 height 36
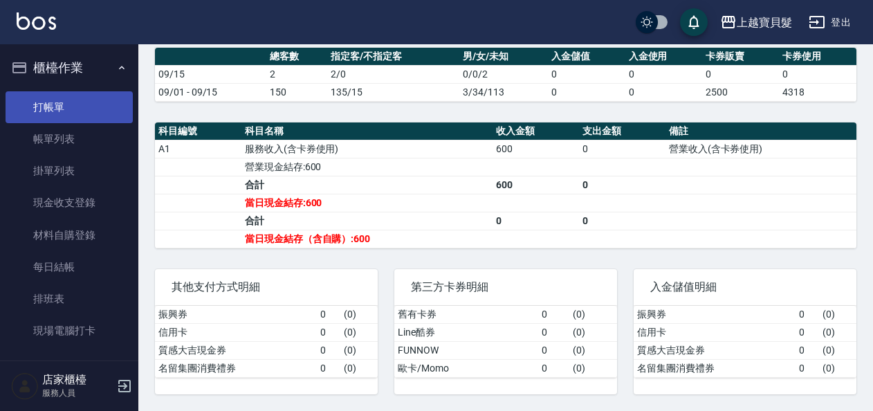
click at [29, 101] on link "打帳單" at bounding box center [69, 107] width 127 height 32
